Goal: Task Accomplishment & Management: Manage account settings

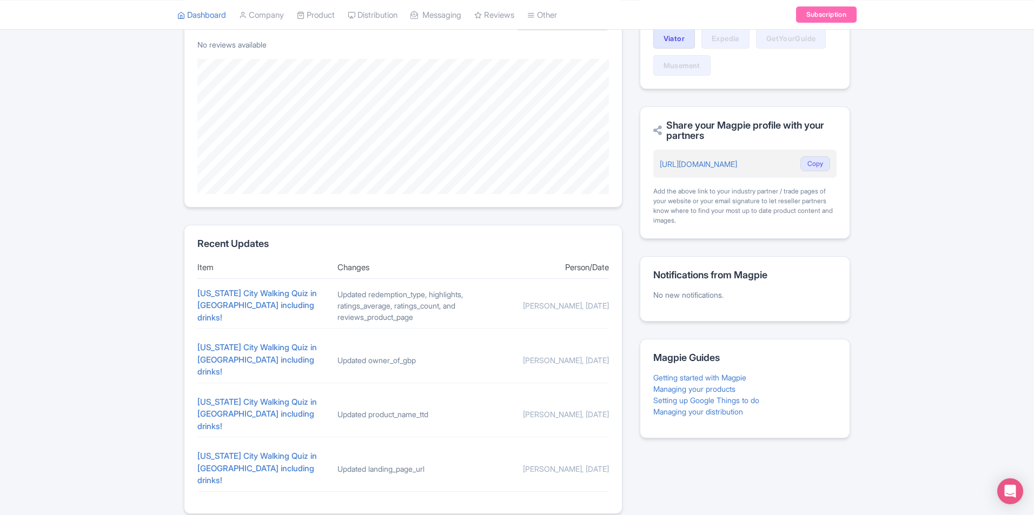
scroll to position [269, 0]
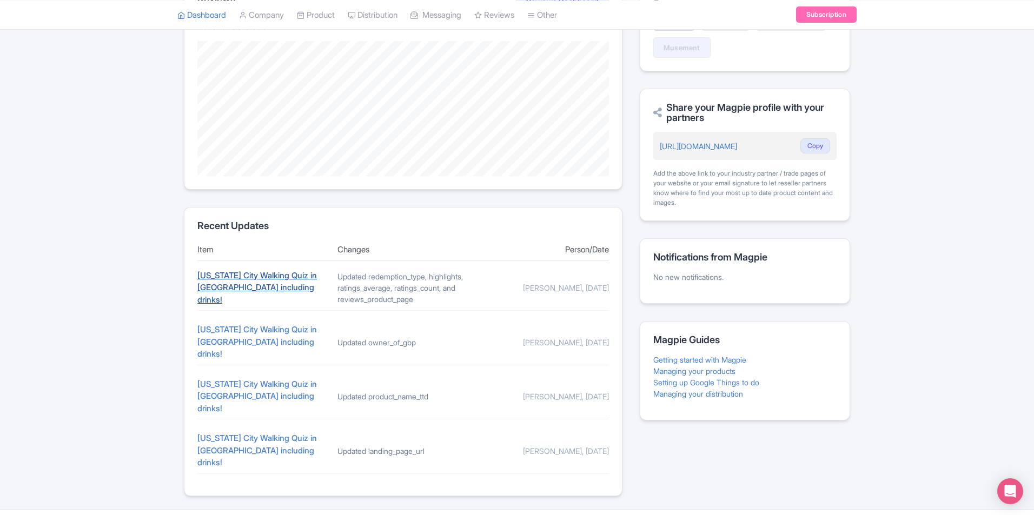
click at [247, 296] on link "[US_STATE] City Walking Quiz in [GEOGRAPHIC_DATA] including drinks!" at bounding box center [256, 287] width 119 height 35
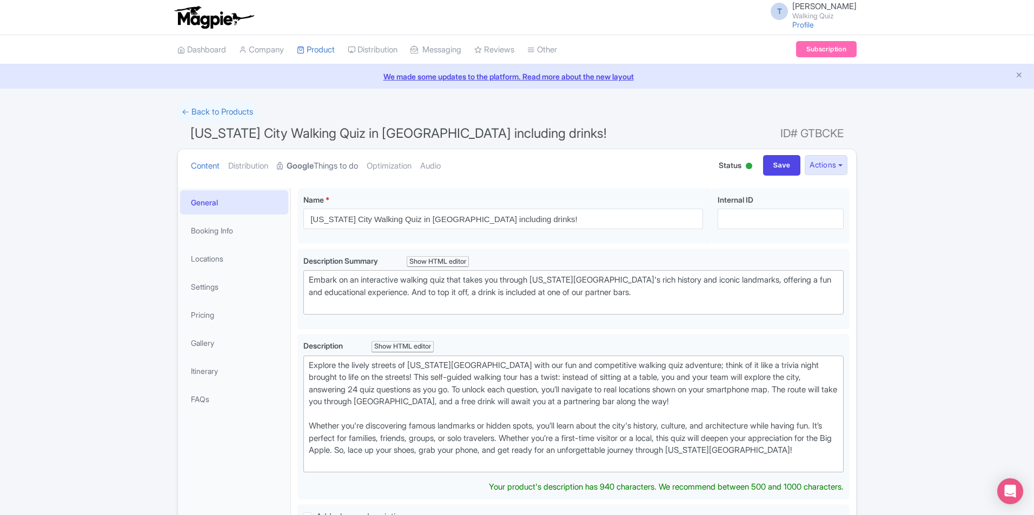
click at [344, 165] on link "Google Things to do" at bounding box center [317, 166] width 81 height 34
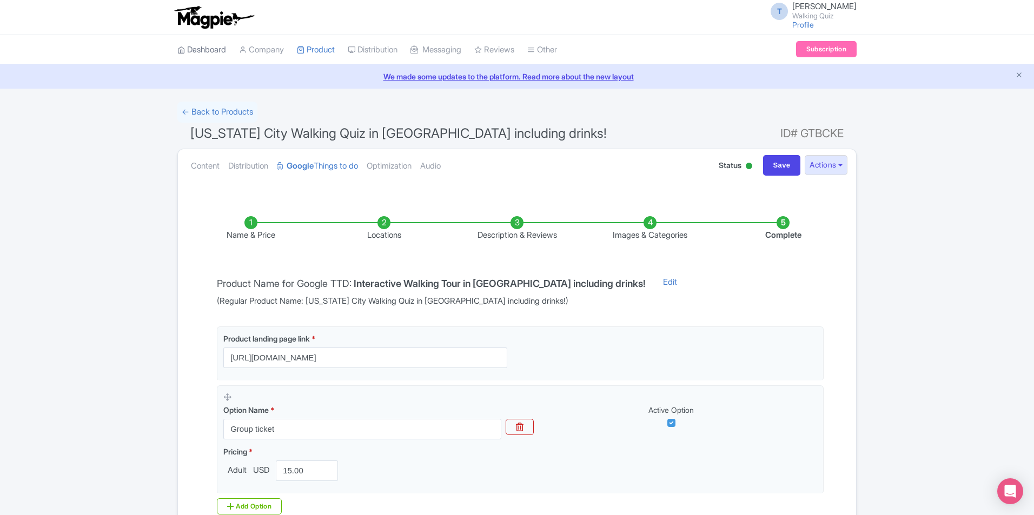
click at [220, 50] on link "Dashboard" at bounding box center [201, 50] width 49 height 30
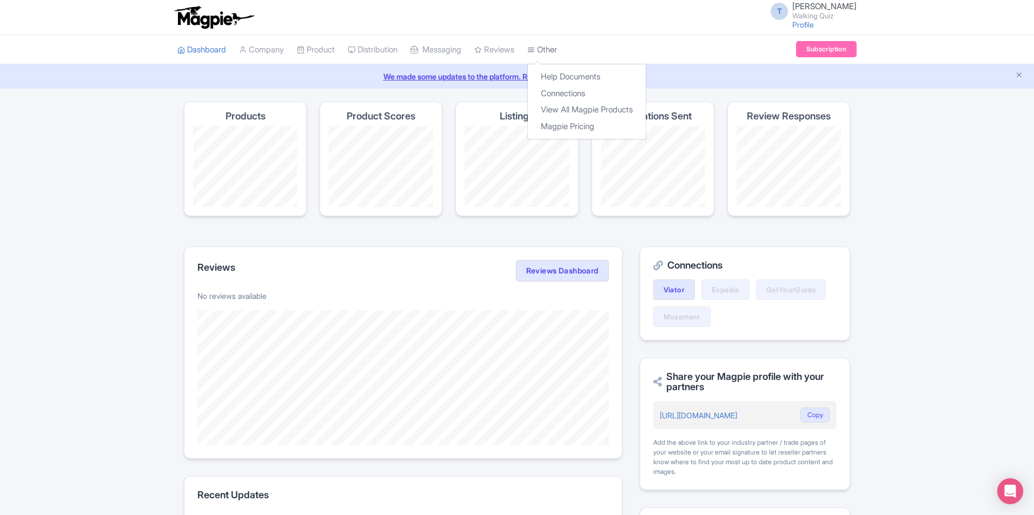
click at [535, 51] on icon at bounding box center [531, 50] width 8 height 8
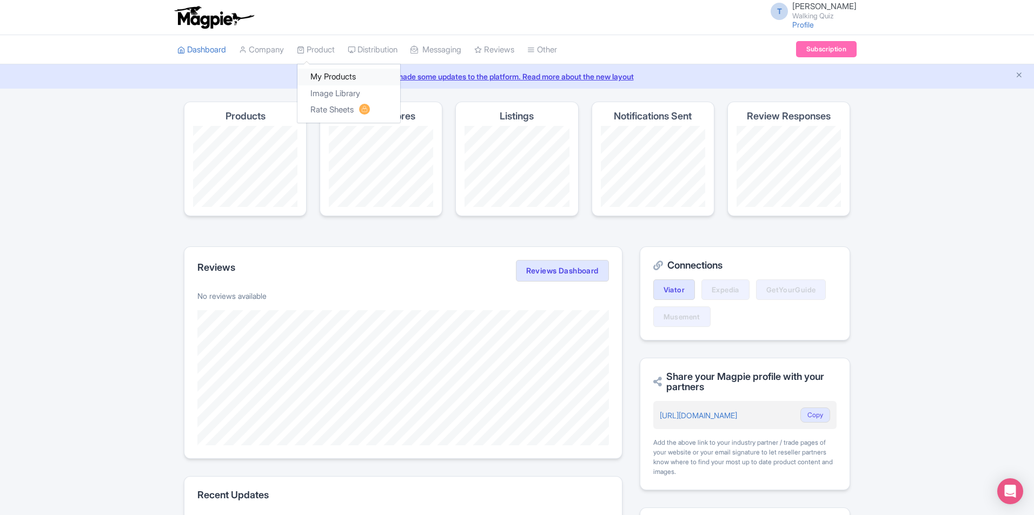
click at [320, 75] on link "My Products" at bounding box center [348, 77] width 103 height 17
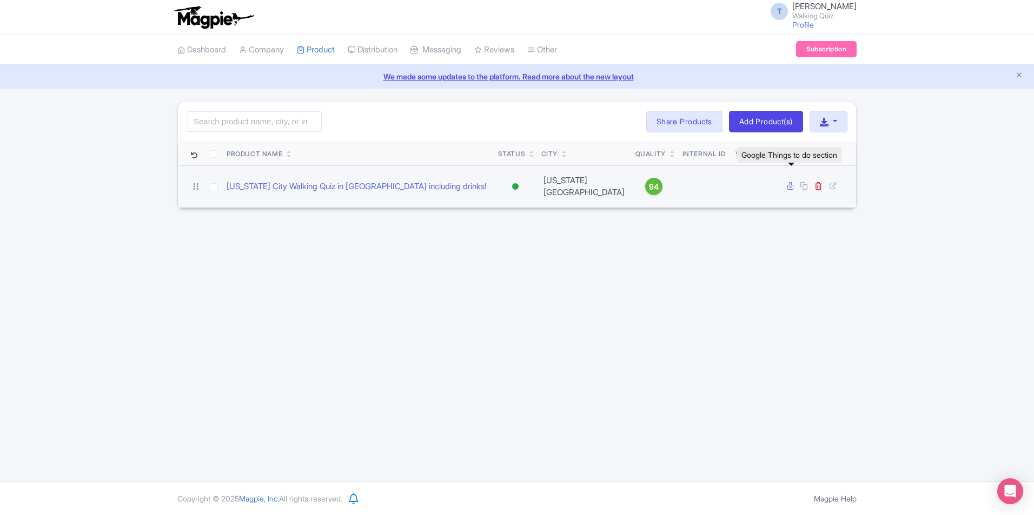
click at [789, 184] on icon at bounding box center [790, 186] width 6 height 8
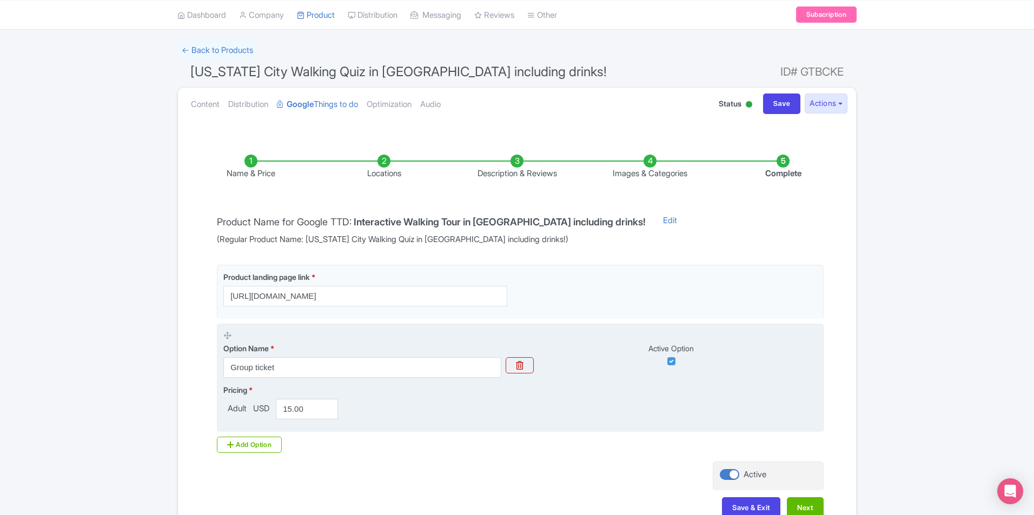
scroll to position [129, 0]
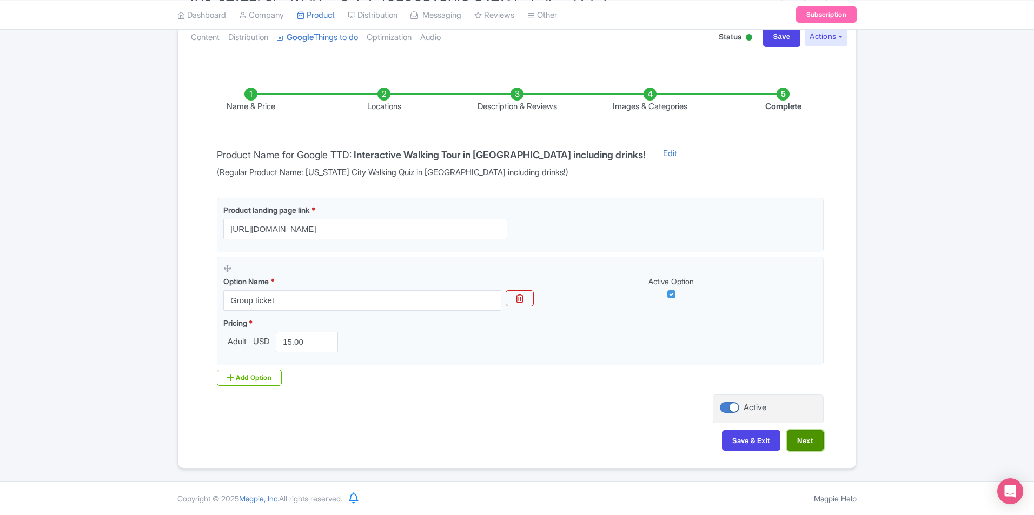
click at [806, 443] on button "Next" at bounding box center [805, 440] width 37 height 21
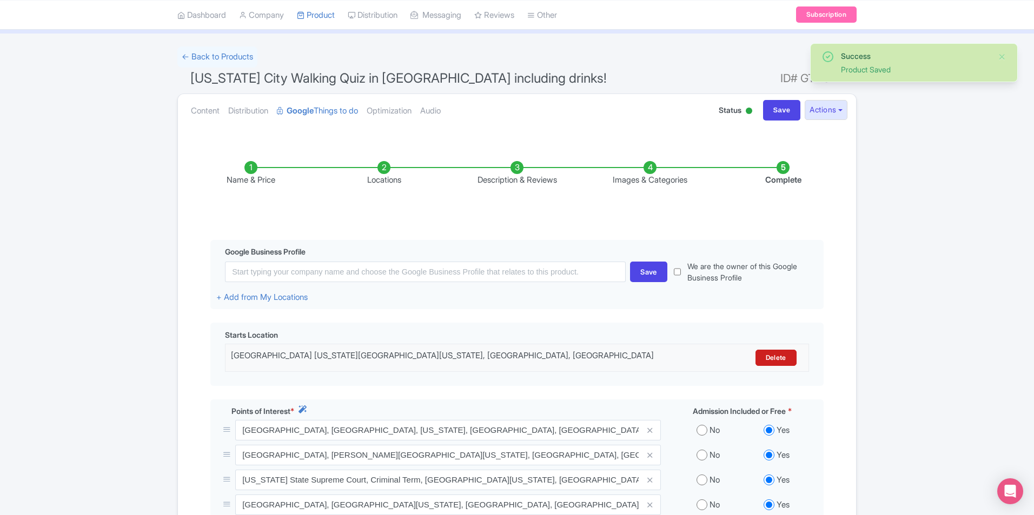
scroll to position [0, 0]
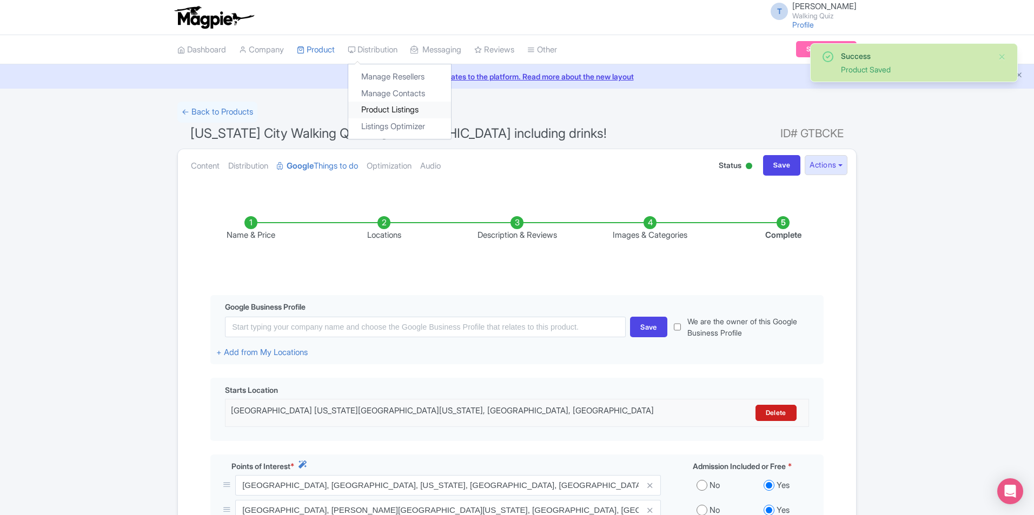
click at [401, 111] on link "Product Listings" at bounding box center [399, 110] width 103 height 17
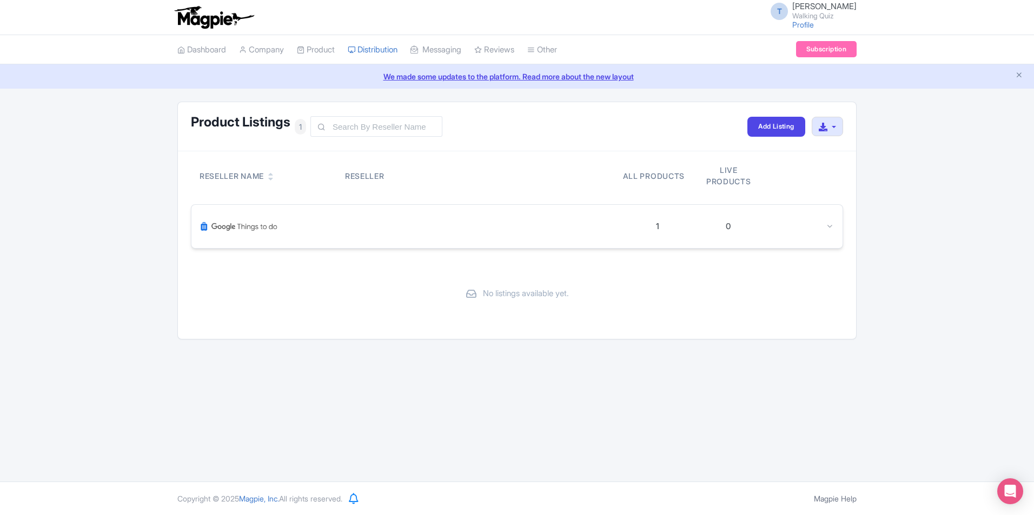
click at [806, 228] on div at bounding box center [798, 227] width 70 height 12
